Goal: Task Accomplishment & Management: Manage account settings

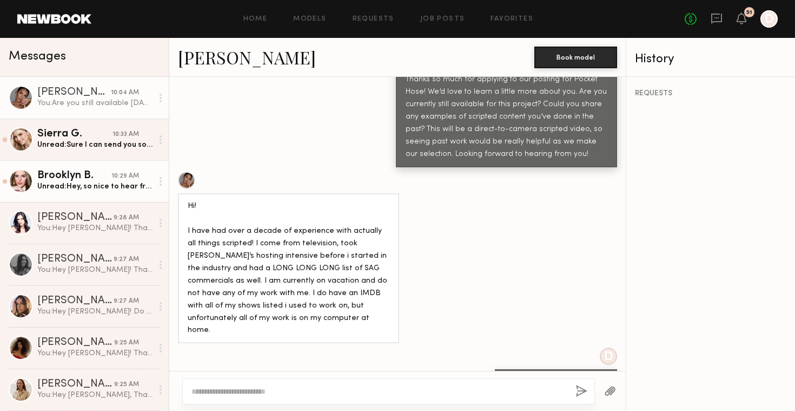
scroll to position [2039, 0]
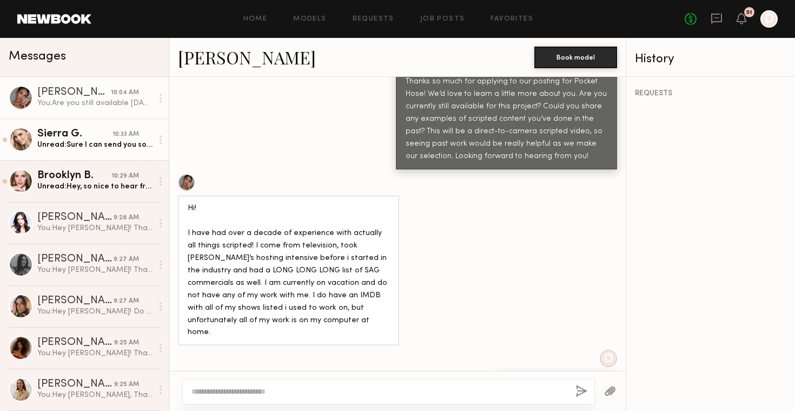
click at [120, 149] on div "Unread: Sure I can send you some recent’s examples" at bounding box center [94, 145] width 115 height 10
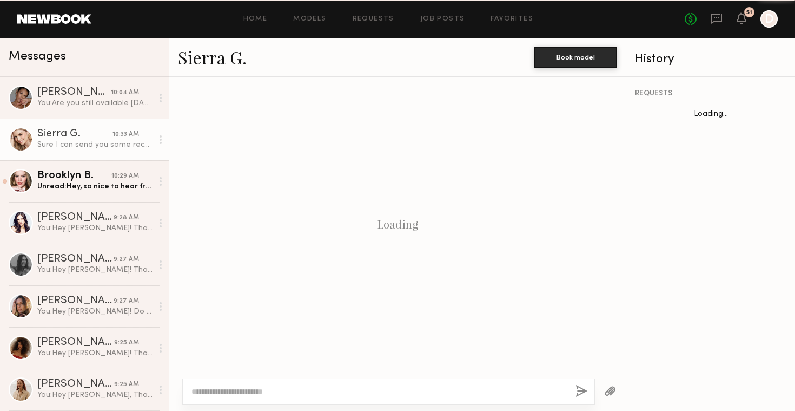
scroll to position [335, 0]
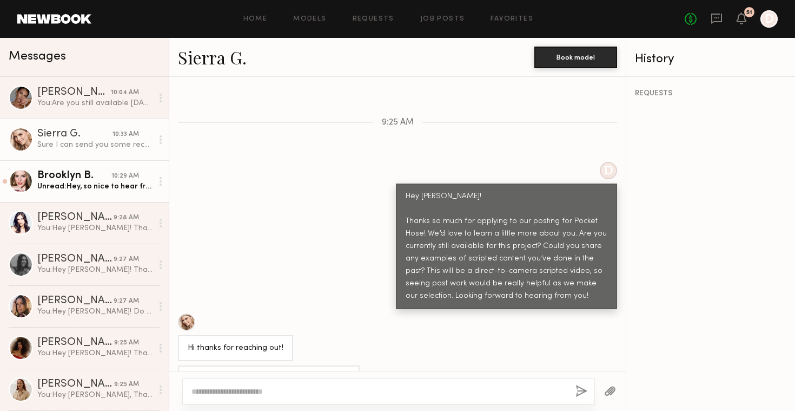
click at [107, 197] on link "Brooklyn B. 10:29 AM Unread: Hey, so nice to hear from you! When will this proj…" at bounding box center [84, 181] width 169 height 42
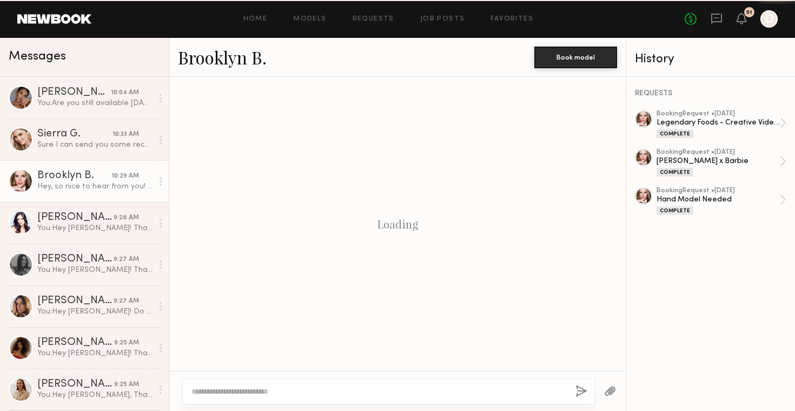
scroll to position [1139, 0]
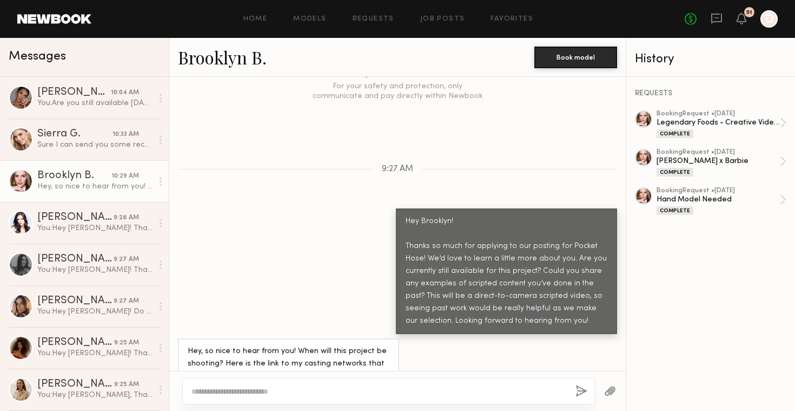
copy div "[URL][DOMAIN_NAME]"
drag, startPoint x: 188, startPoint y: 339, endPoint x: 314, endPoint y: 353, distance: 126.9
click at [314, 353] on div "Hey, so nice to hear from you! When will this project be shooting? Here is the …" at bounding box center [289, 363] width 202 height 37
click at [229, 62] on link "Brooklyn B." at bounding box center [222, 56] width 89 height 23
click at [384, 389] on textarea at bounding box center [380, 391] width 376 height 11
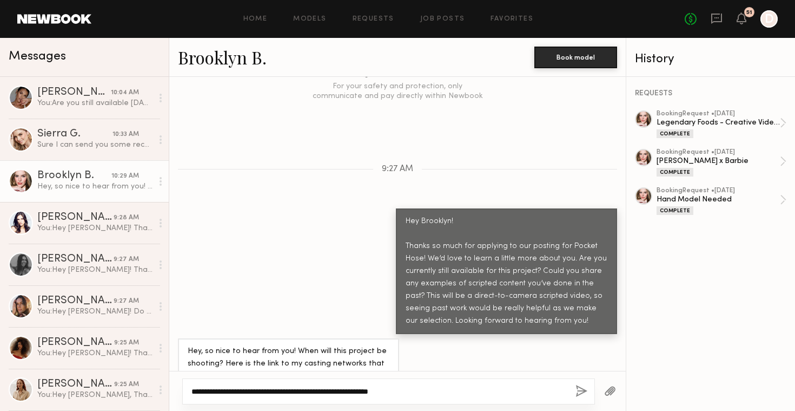
type textarea "**********"
click at [585, 396] on button "button" at bounding box center [582, 392] width 12 height 14
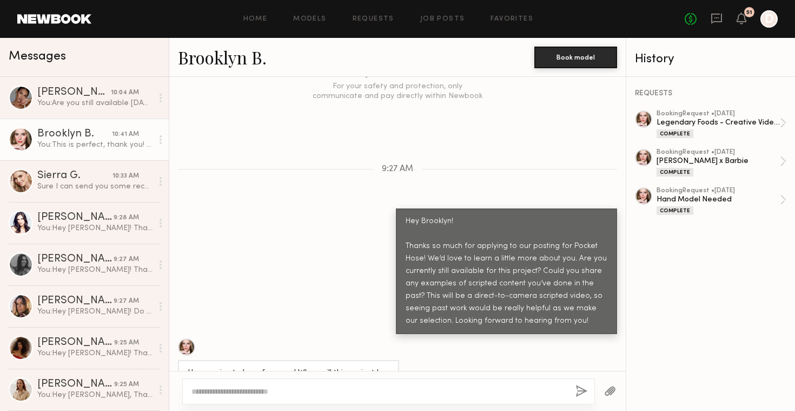
scroll to position [1285, 0]
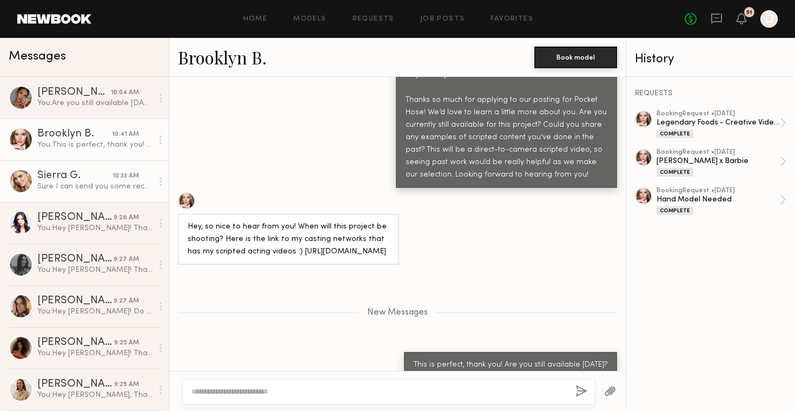
click at [100, 181] on div "Sierra G." at bounding box center [74, 175] width 75 height 11
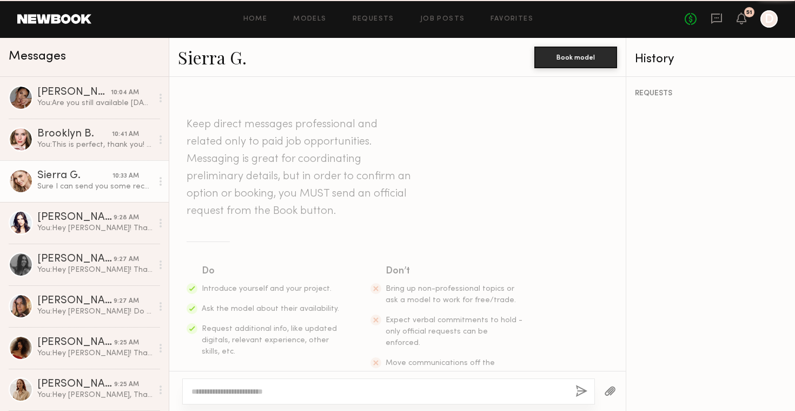
scroll to position [335, 0]
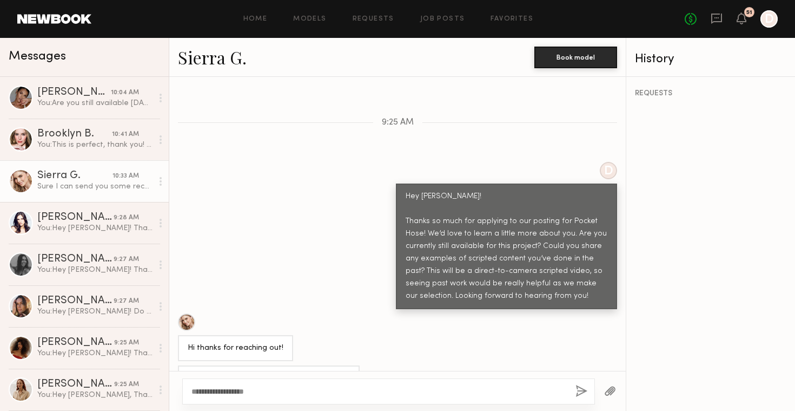
type textarea "**********"
click at [580, 394] on button "button" at bounding box center [582, 392] width 12 height 14
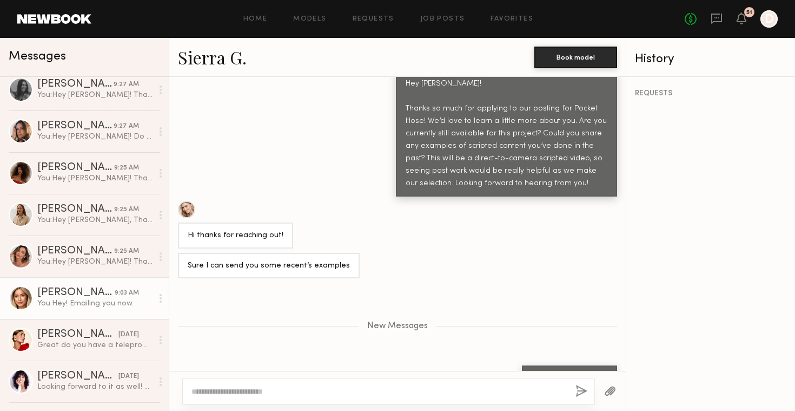
scroll to position [0, 0]
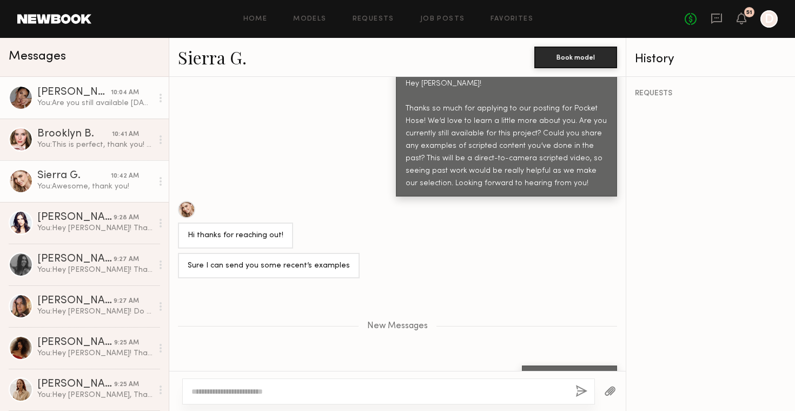
click at [120, 95] on div "10:04 AM" at bounding box center [125, 93] width 28 height 10
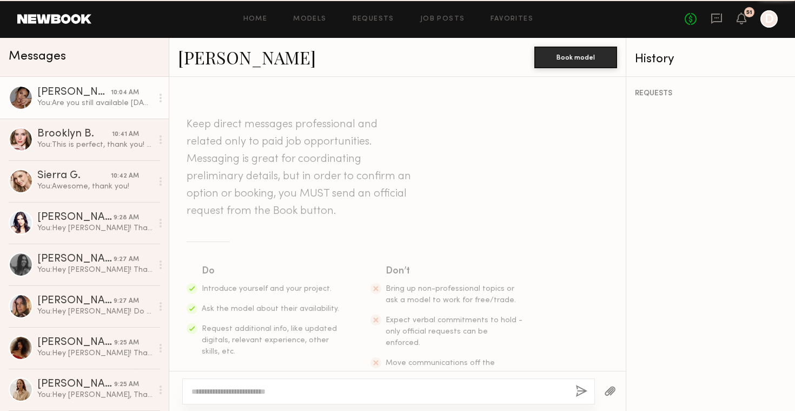
scroll to position [2041, 0]
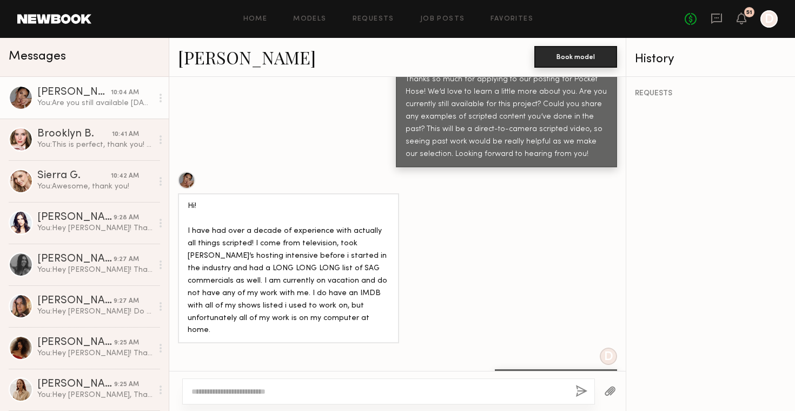
click at [584, 56] on button "Book model" at bounding box center [576, 57] width 83 height 22
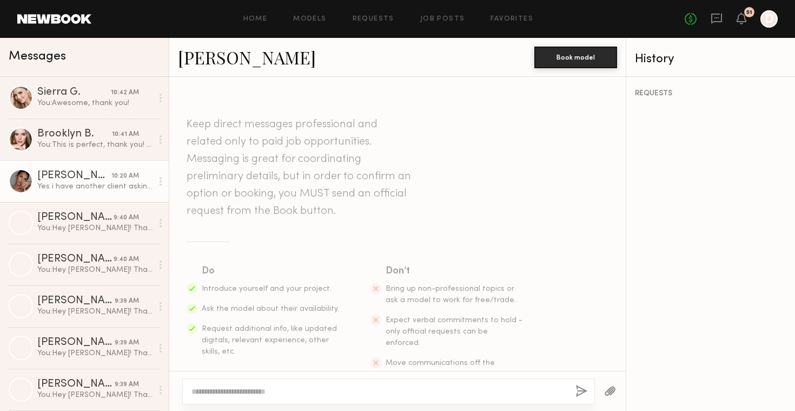
scroll to position [2124, 0]
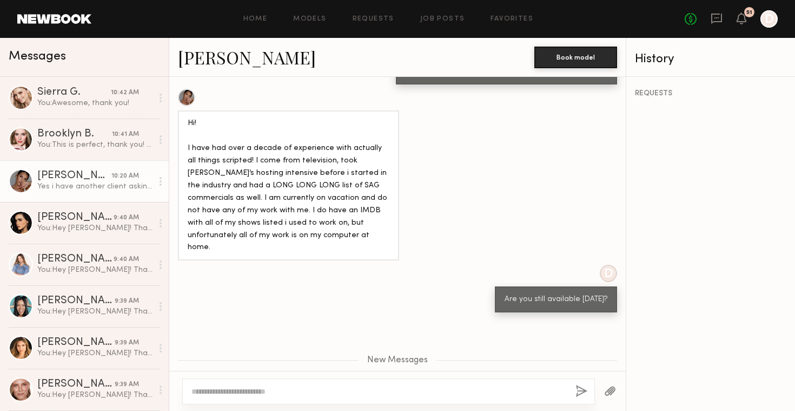
click at [234, 64] on link "[PERSON_NAME]" at bounding box center [247, 56] width 138 height 23
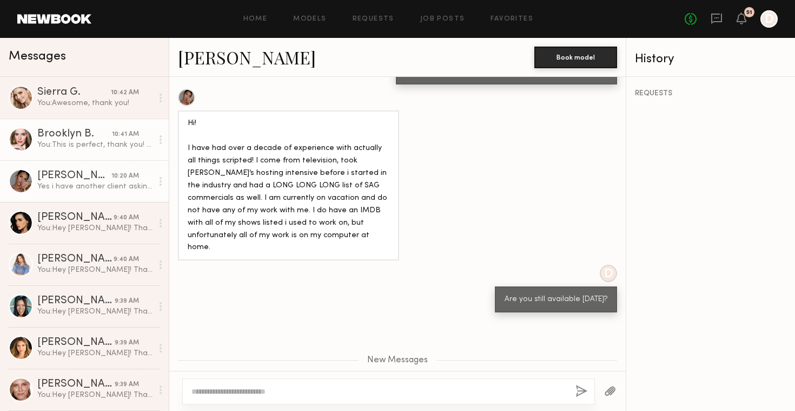
click at [81, 139] on div "Brooklyn B." at bounding box center [74, 134] width 75 height 11
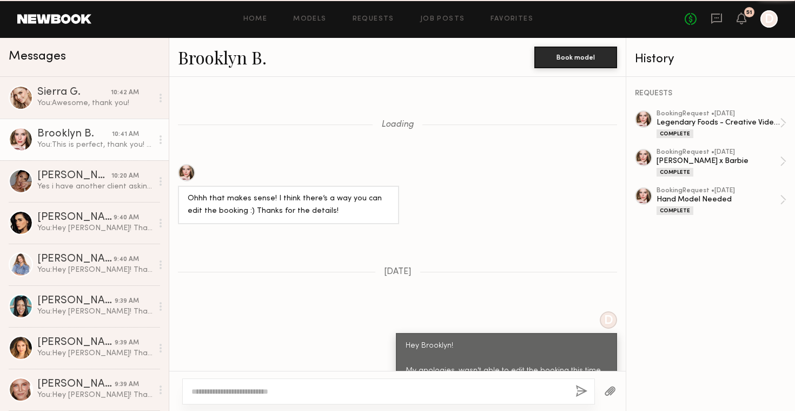
scroll to position [1202, 0]
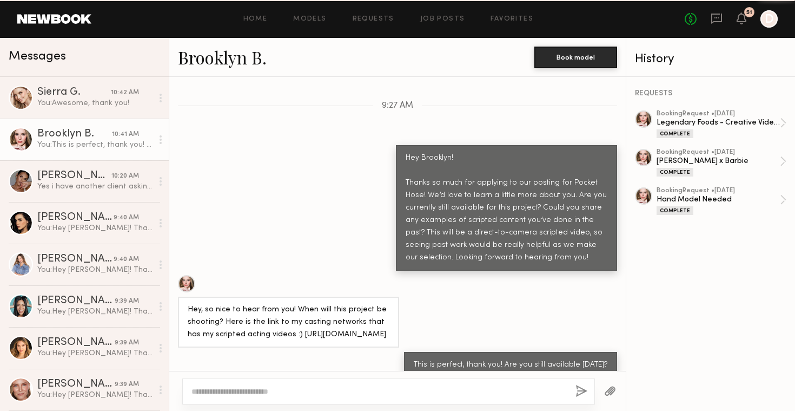
click at [223, 49] on link "Brooklyn B." at bounding box center [222, 56] width 89 height 23
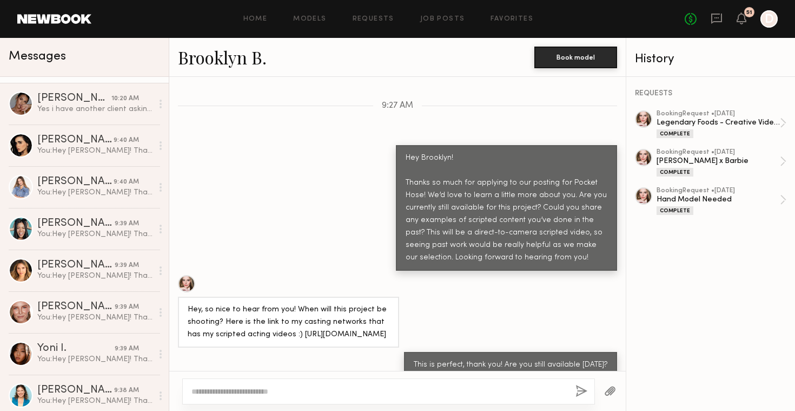
scroll to position [0, 0]
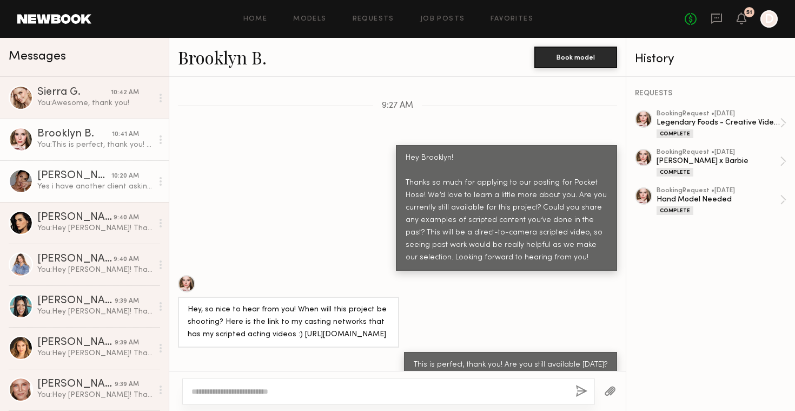
click at [96, 187] on div "Yes i have another client asking for [DATE] as well, but i have not committed t…" at bounding box center [94, 186] width 115 height 10
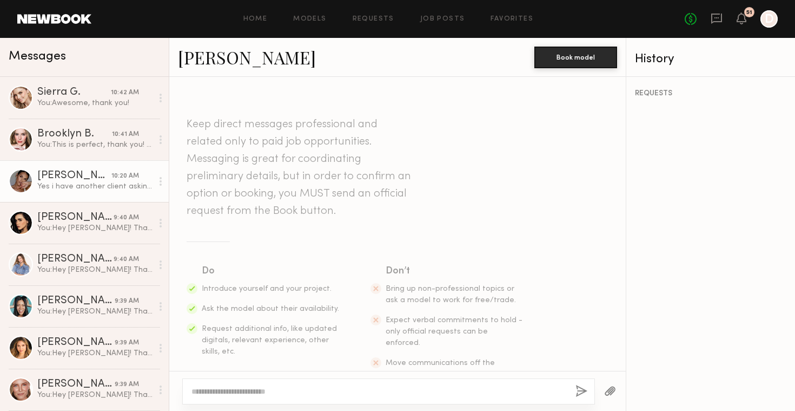
scroll to position [2041, 0]
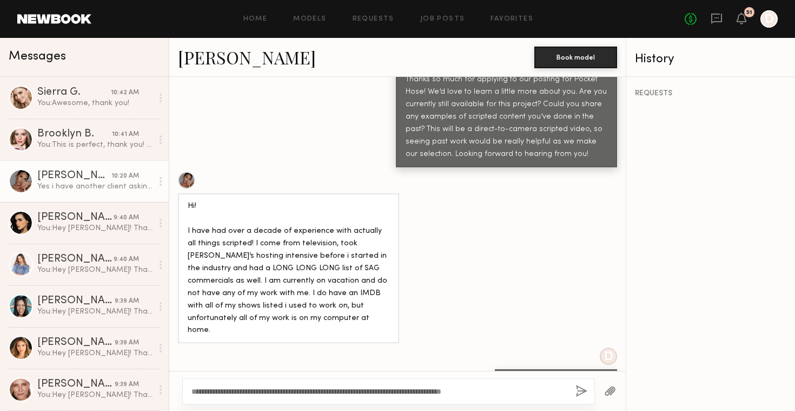
type textarea "**********"
click at [581, 396] on button "button" at bounding box center [582, 392] width 12 height 14
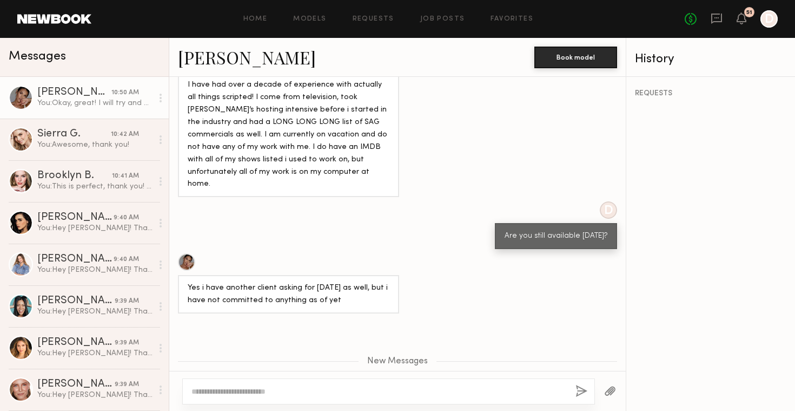
scroll to position [2262, 0]
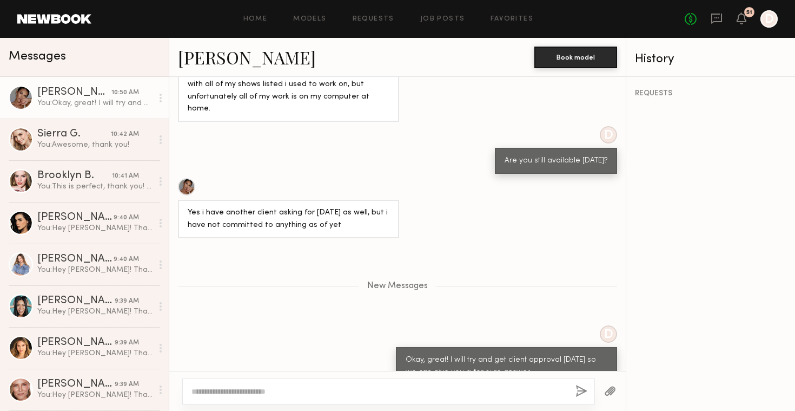
click at [353, 389] on textarea at bounding box center [380, 391] width 376 height 11
type textarea "**********"
click at [581, 390] on button "button" at bounding box center [582, 392] width 12 height 14
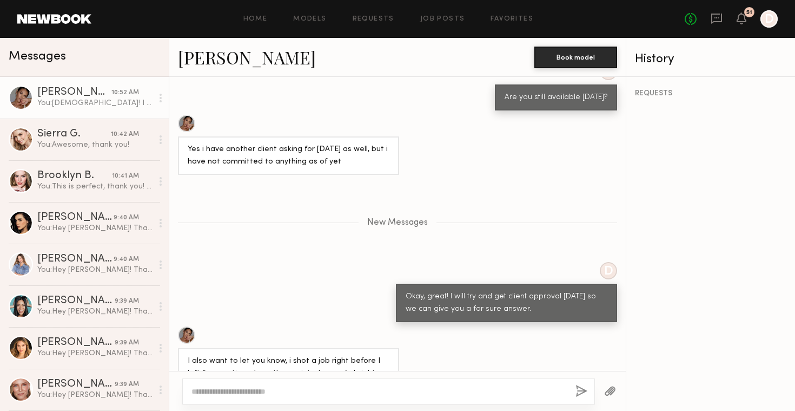
scroll to position [2389, 0]
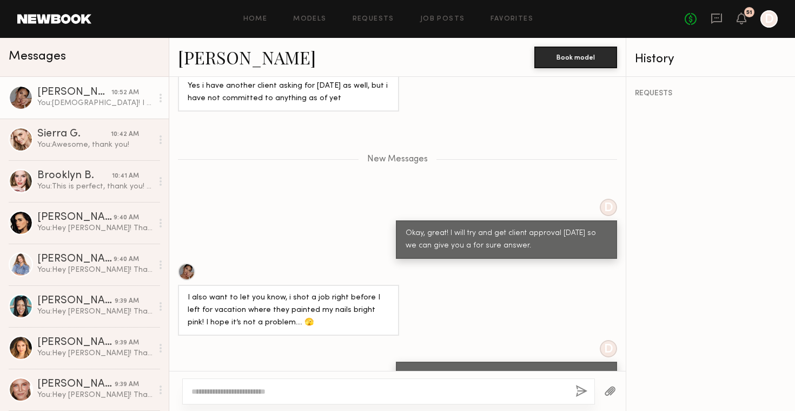
click at [372, 386] on textarea at bounding box center [380, 391] width 376 height 11
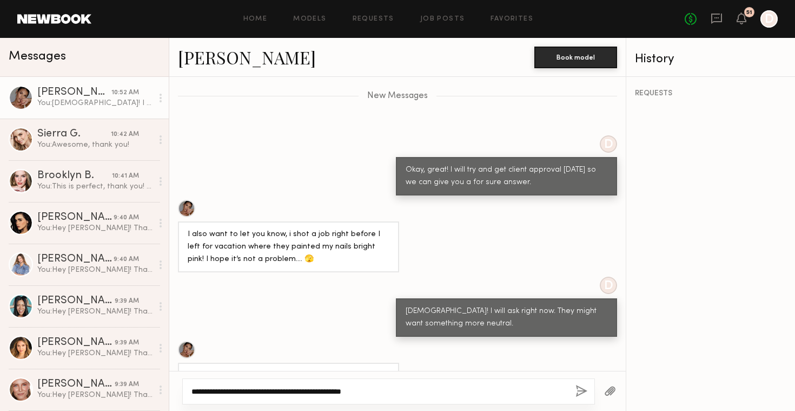
type textarea "**********"
click at [584, 387] on button "button" at bounding box center [582, 392] width 12 height 14
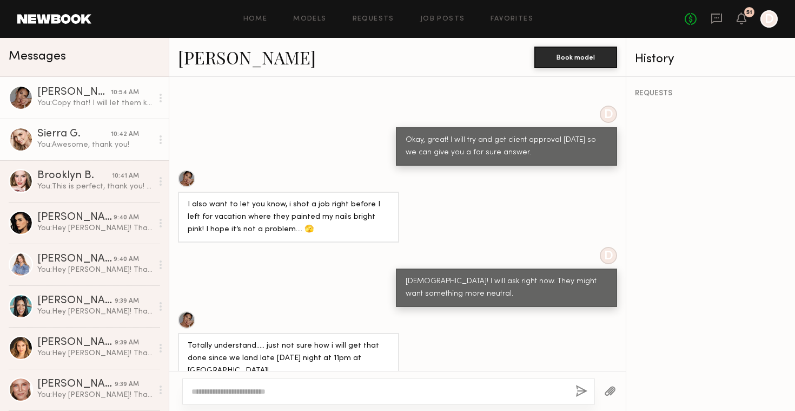
click at [116, 141] on div "You: Awesome, thank you!" at bounding box center [94, 145] width 115 height 10
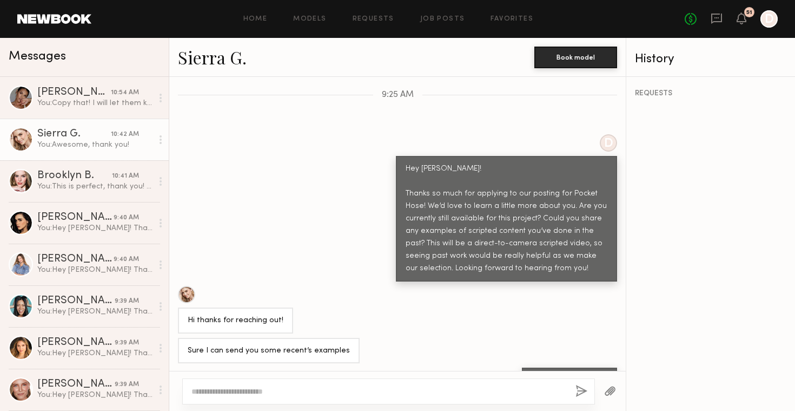
scroll to position [365, 0]
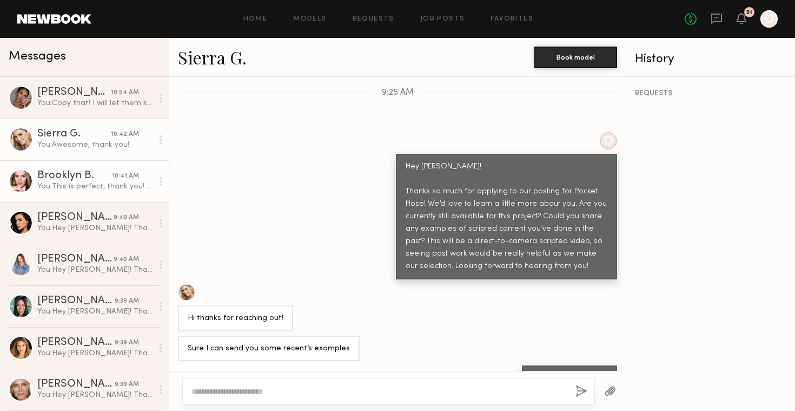
click at [84, 174] on div "Brooklyn B." at bounding box center [74, 175] width 75 height 11
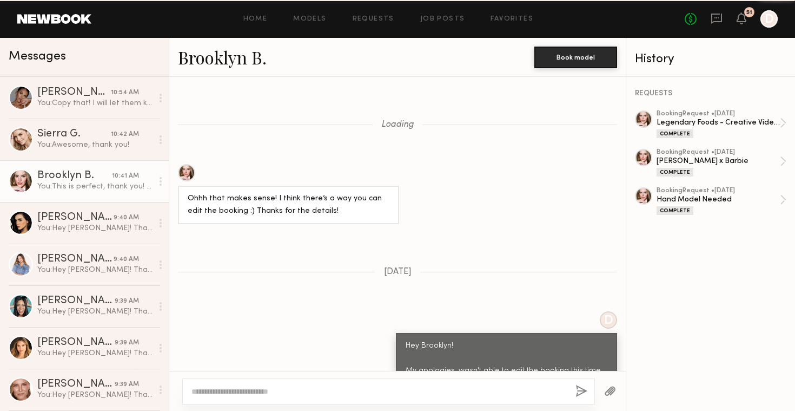
scroll to position [1202, 0]
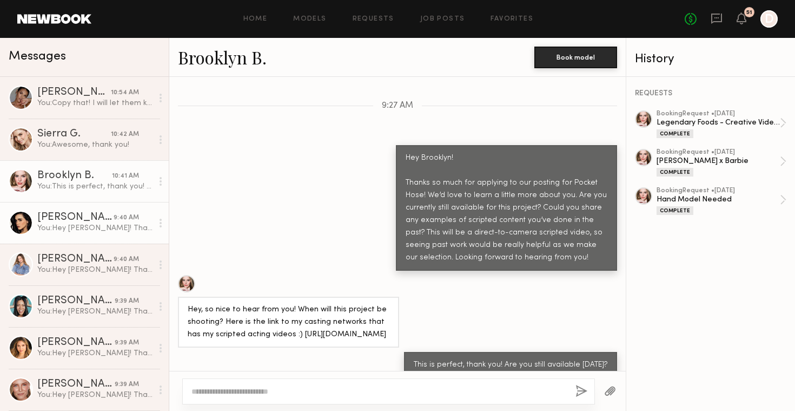
click at [82, 224] on div "You: Hey [PERSON_NAME]! Thanks so much for applying to our posting for Pocket H…" at bounding box center [94, 228] width 115 height 10
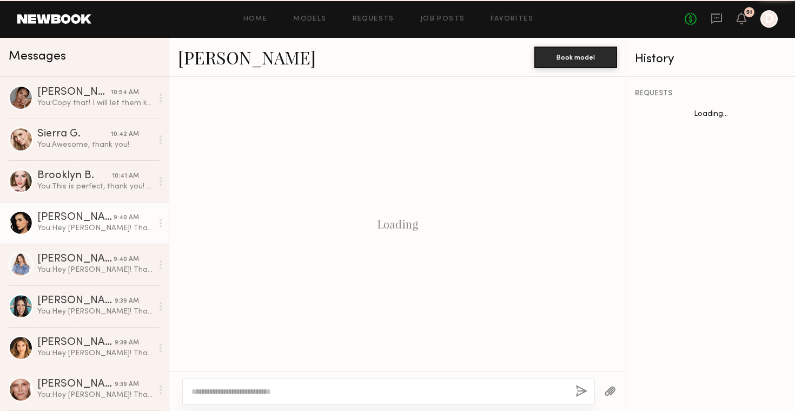
scroll to position [254, 0]
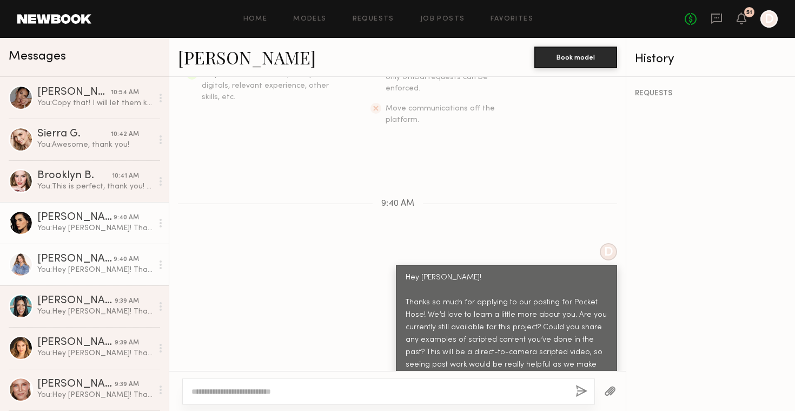
click at [114, 264] on div "9:40 AM" at bounding box center [126, 259] width 25 height 10
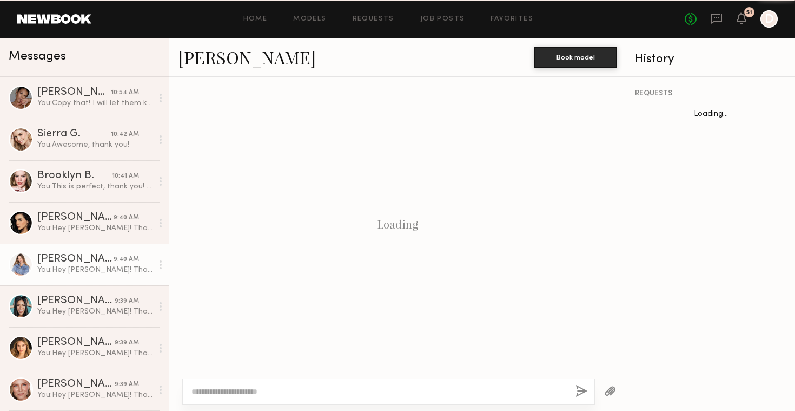
scroll to position [254, 0]
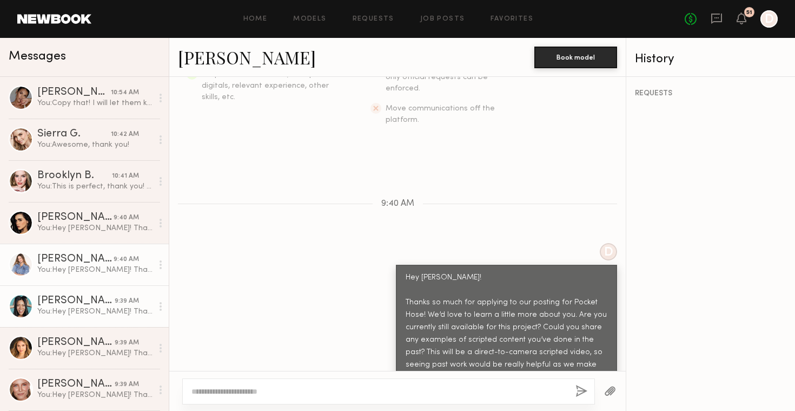
click at [118, 307] on div "You: Hey [PERSON_NAME]! Thanks so much for applying to our posting for Pocket H…" at bounding box center [94, 311] width 115 height 10
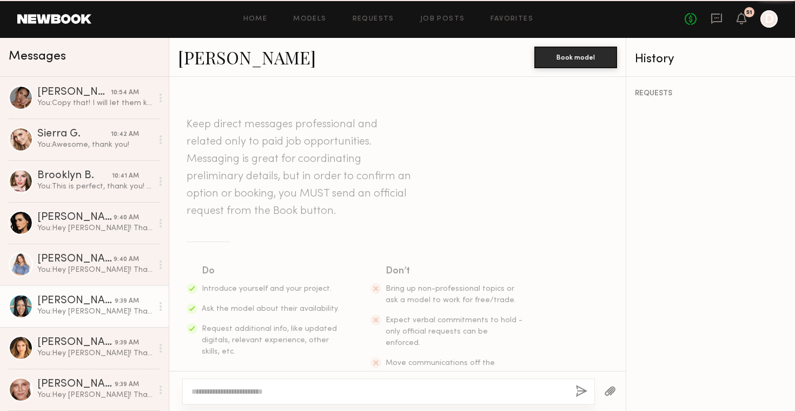
scroll to position [254, 0]
